Goal: Task Accomplishment & Management: Manage account settings

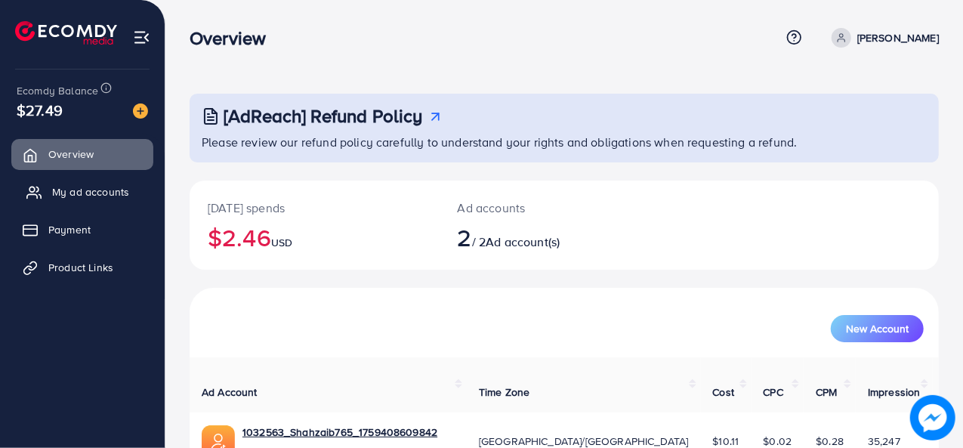
click at [66, 194] on span "My ad accounts" at bounding box center [90, 191] width 77 height 15
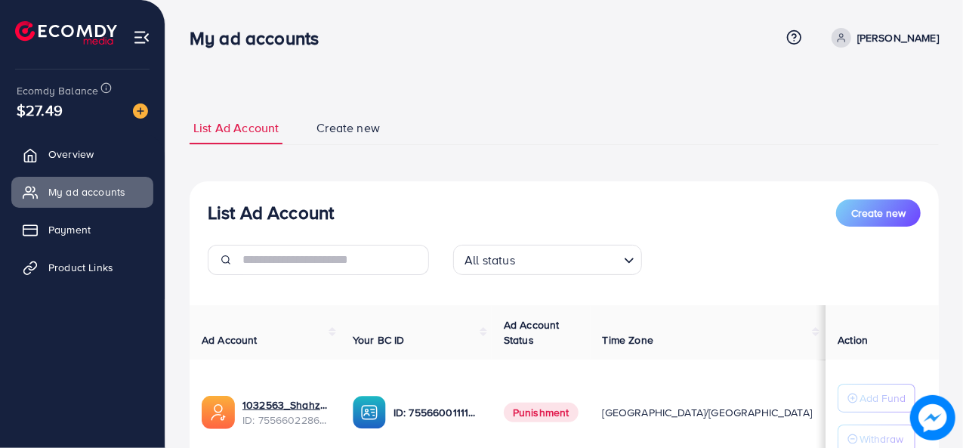
scroll to position [222, 0]
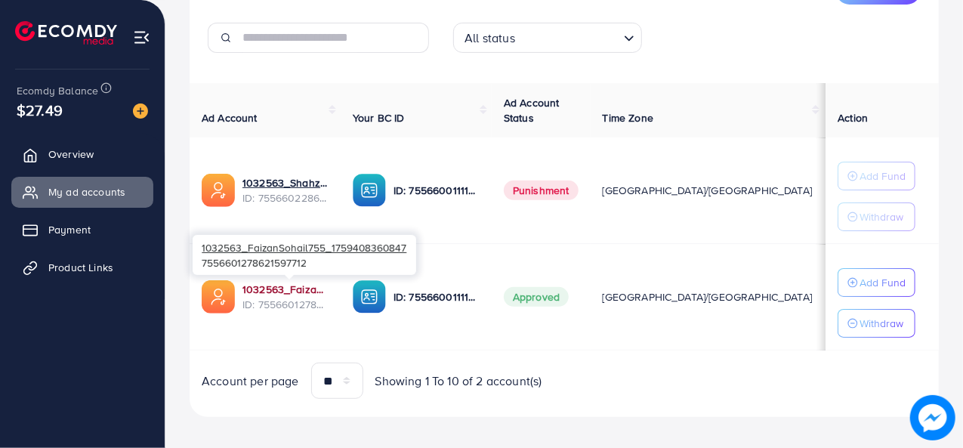
click at [270, 282] on link "1032563_FaizanSohail755_1759408360847" at bounding box center [285, 289] width 86 height 15
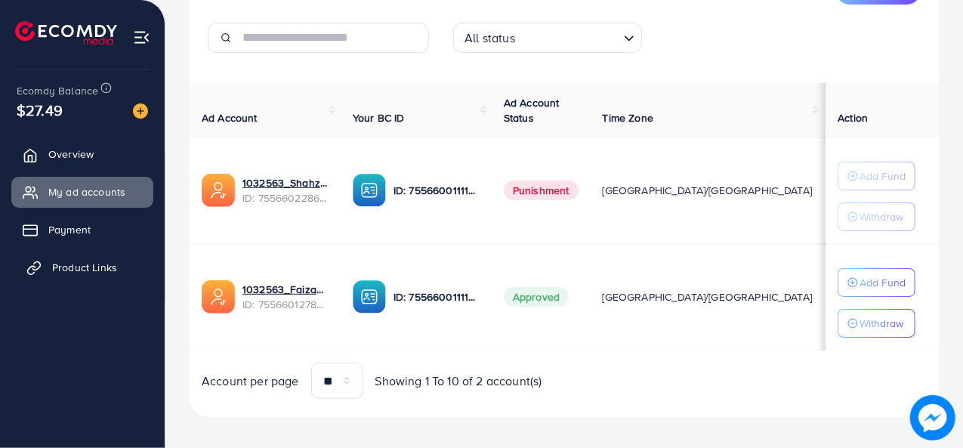
click at [71, 258] on link "Product Links" at bounding box center [82, 267] width 142 height 30
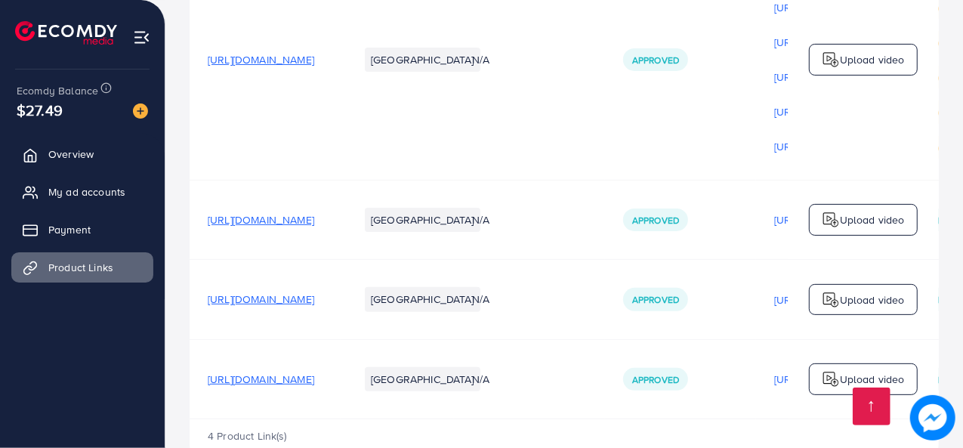
scroll to position [309, 0]
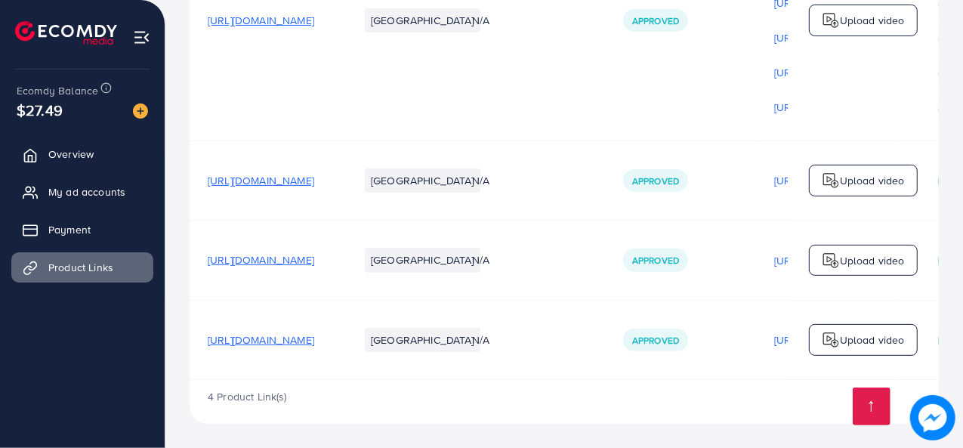
click at [314, 338] on span "https://watchologycollection.shop/products/5-in-1-premium-glasses-quality" at bounding box center [261, 339] width 107 height 15
click at [81, 150] on span "Overview" at bounding box center [74, 154] width 45 height 15
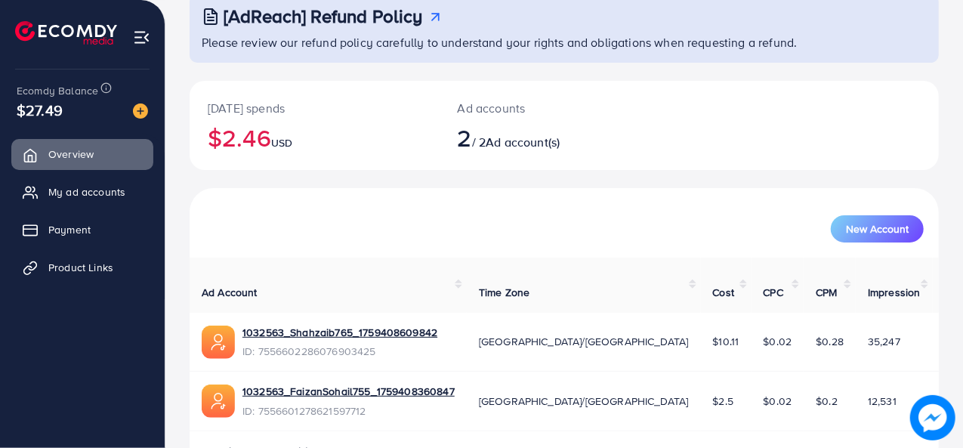
scroll to position [130, 0]
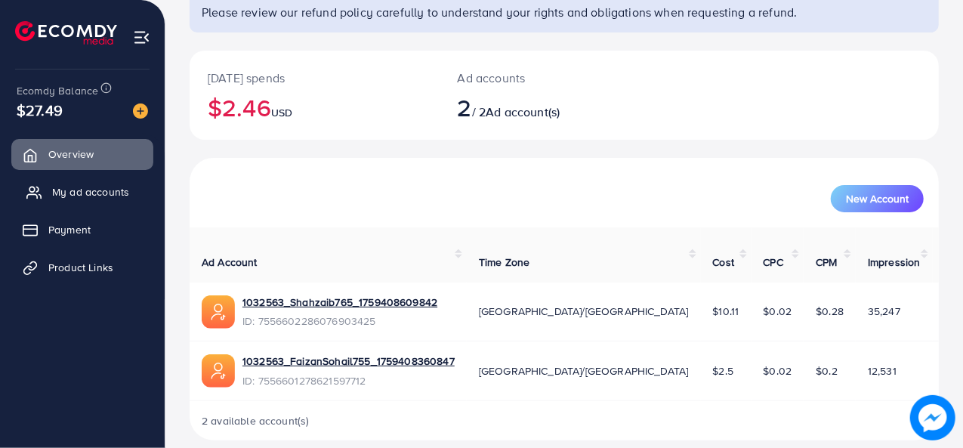
click at [113, 195] on span "My ad accounts" at bounding box center [90, 191] width 77 height 15
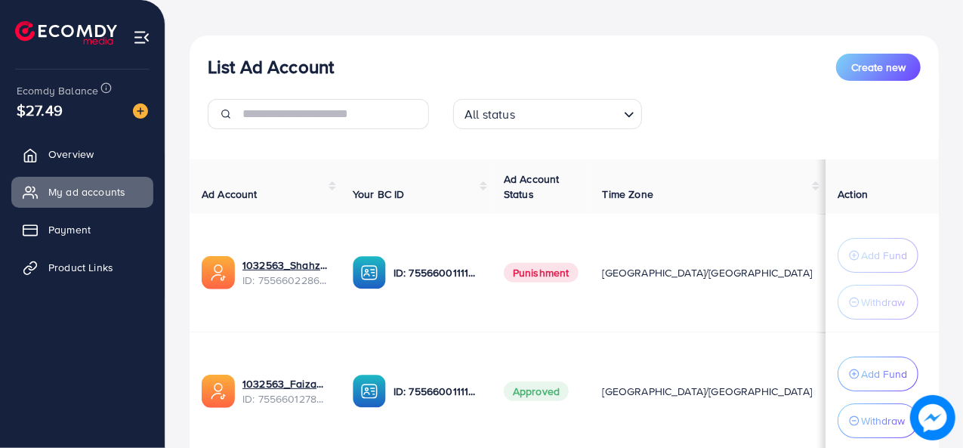
scroll to position [147, 0]
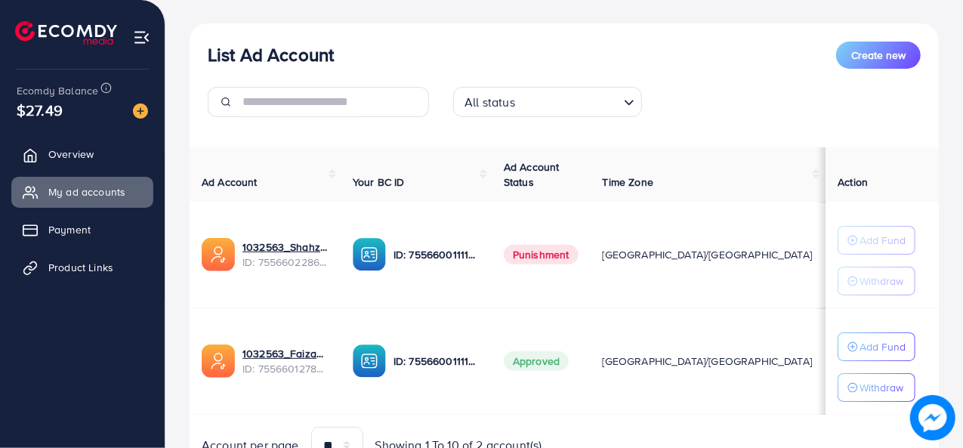
scroll to position [162, 0]
